Goal: Transaction & Acquisition: Purchase product/service

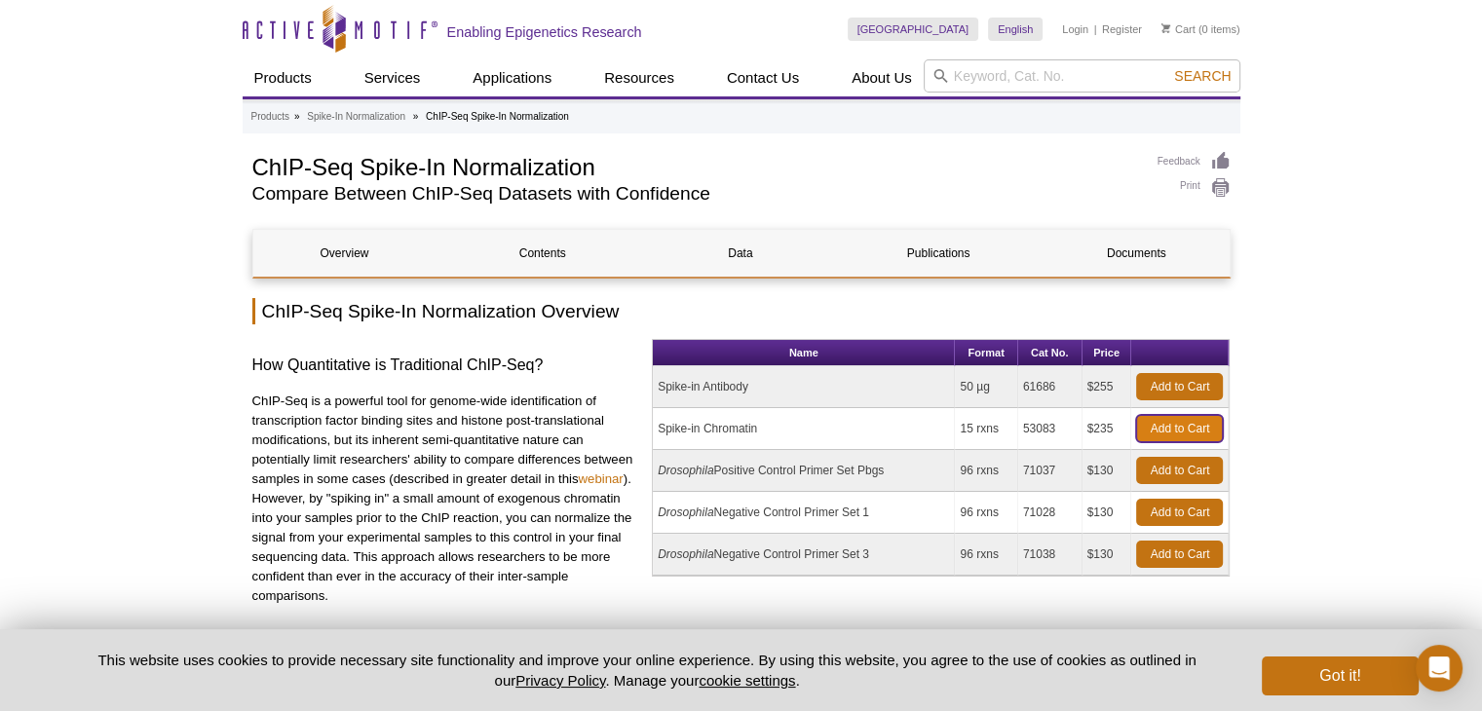
click at [1189, 426] on link "Add to Cart" at bounding box center [1179, 428] width 87 height 27
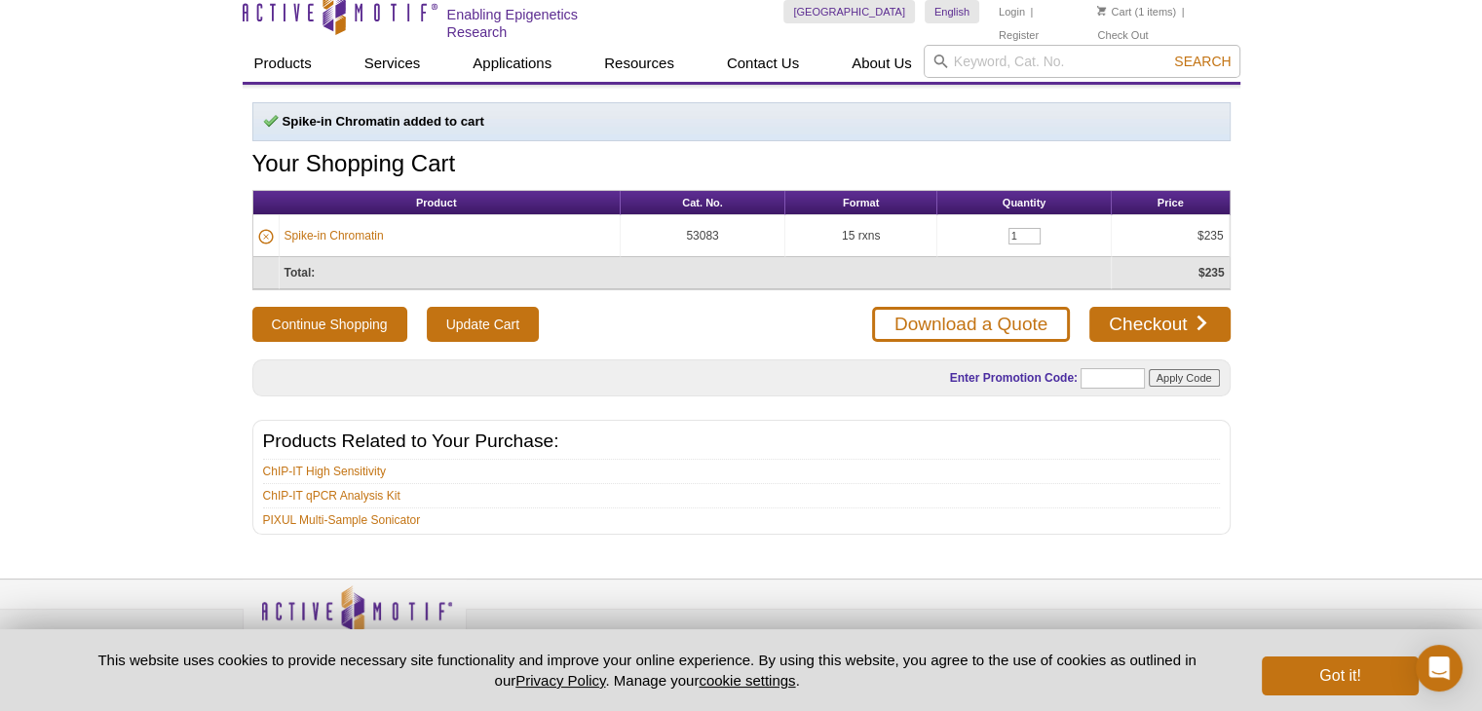
scroll to position [48, 0]
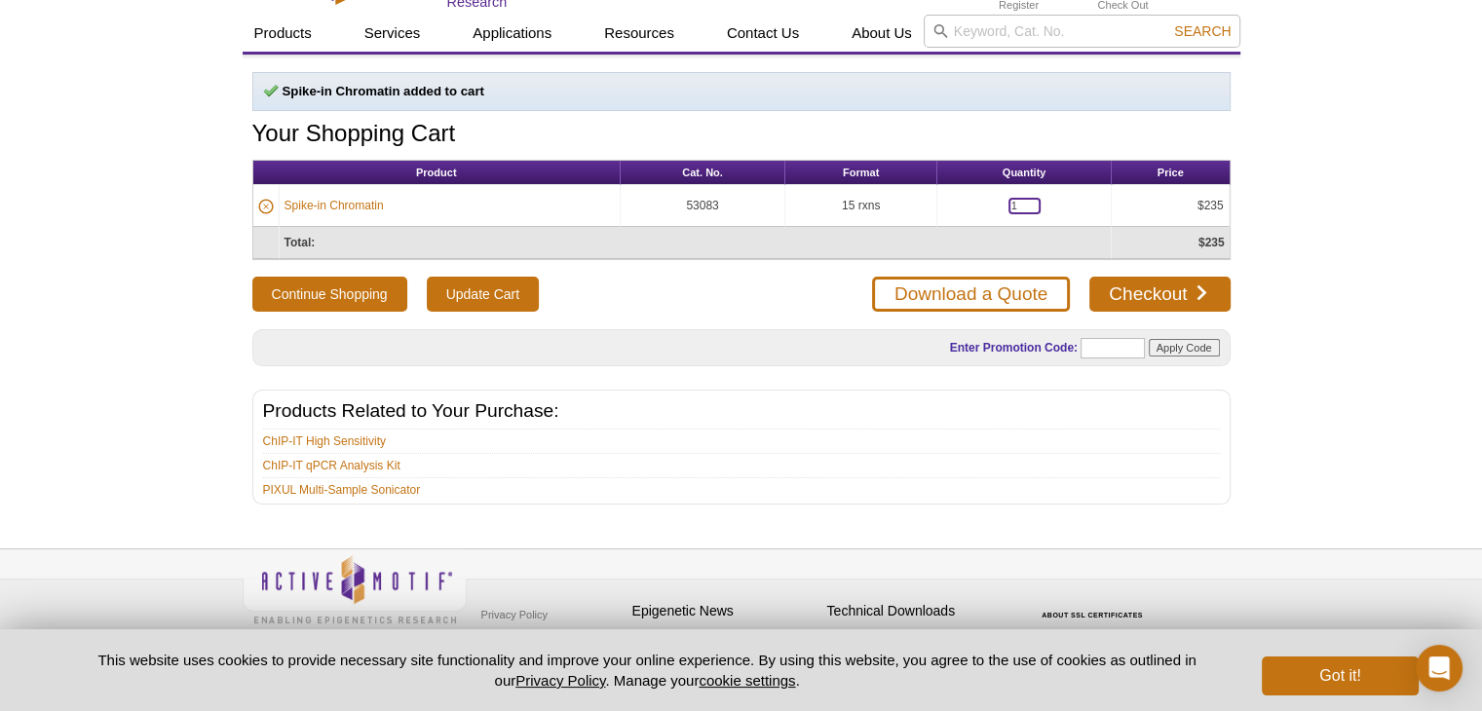
drag, startPoint x: 1020, startPoint y: 191, endPoint x: 957, endPoint y: 184, distance: 62.7
click at [958, 185] on td "1" at bounding box center [1024, 206] width 174 height 42
type input "3"
click at [933, 231] on td "Total:" at bounding box center [696, 243] width 832 height 32
